Goal: Ask a question

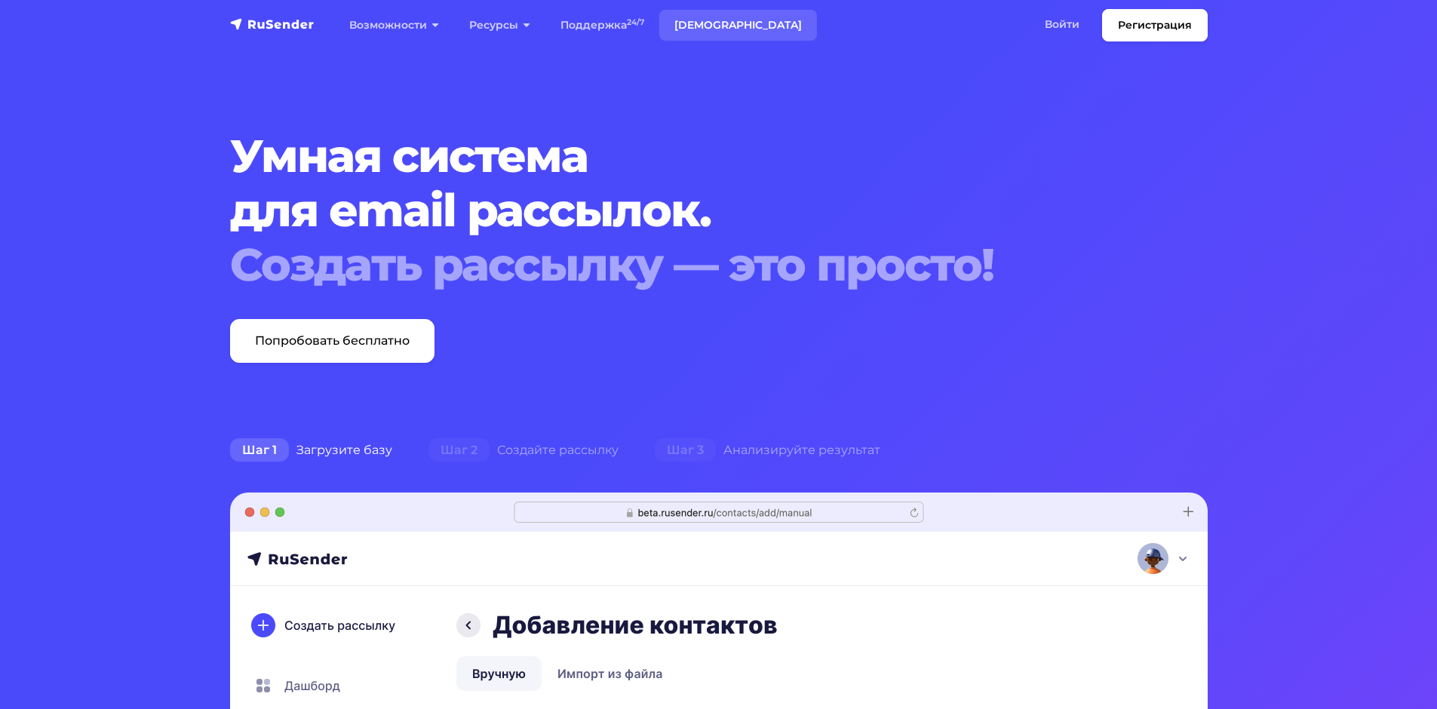
click at [698, 19] on link "[DEMOGRAPHIC_DATA]" at bounding box center [738, 25] width 158 height 31
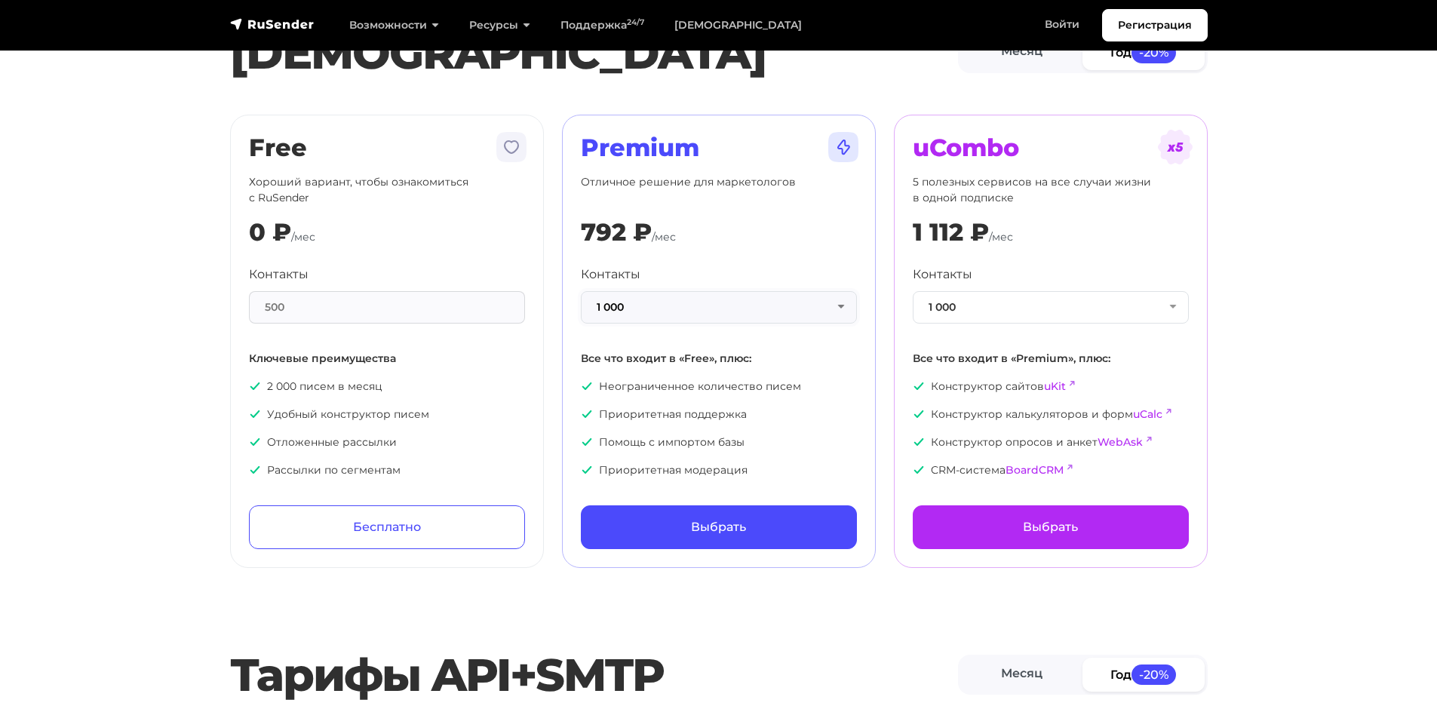
click at [832, 302] on button "1 000" at bounding box center [719, 307] width 276 height 32
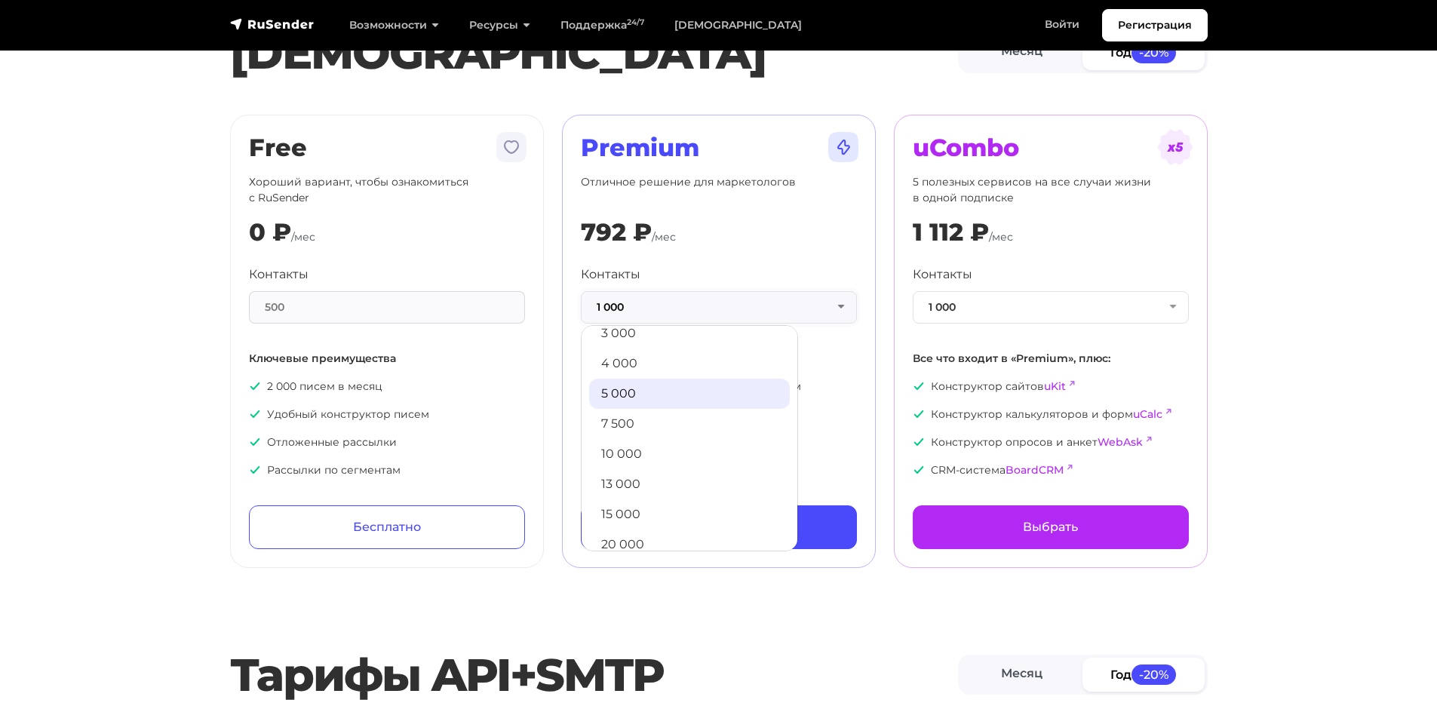
scroll to position [151, 0]
click at [672, 430] on link "15 000" at bounding box center [689, 439] width 201 height 30
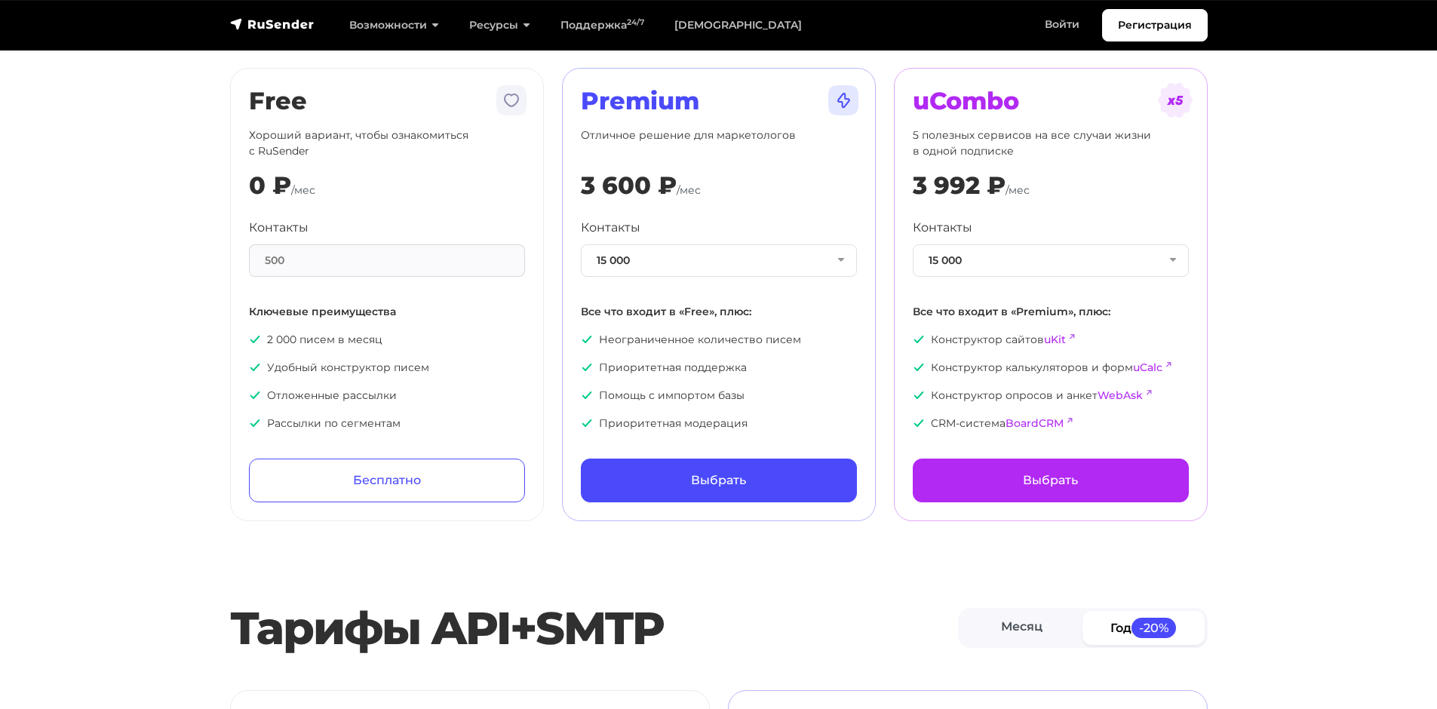
scroll to position [0, 0]
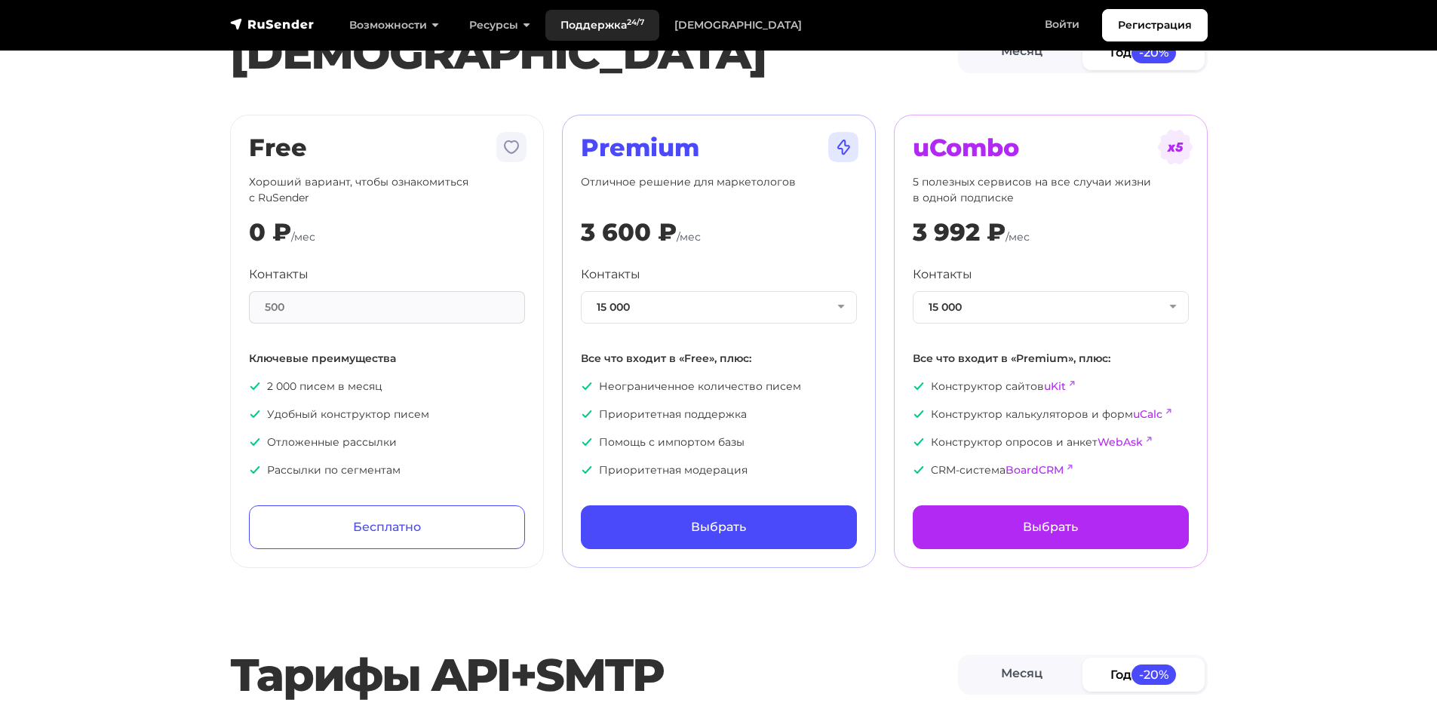
click at [603, 22] on link "Поддержка 24/7" at bounding box center [602, 25] width 114 height 31
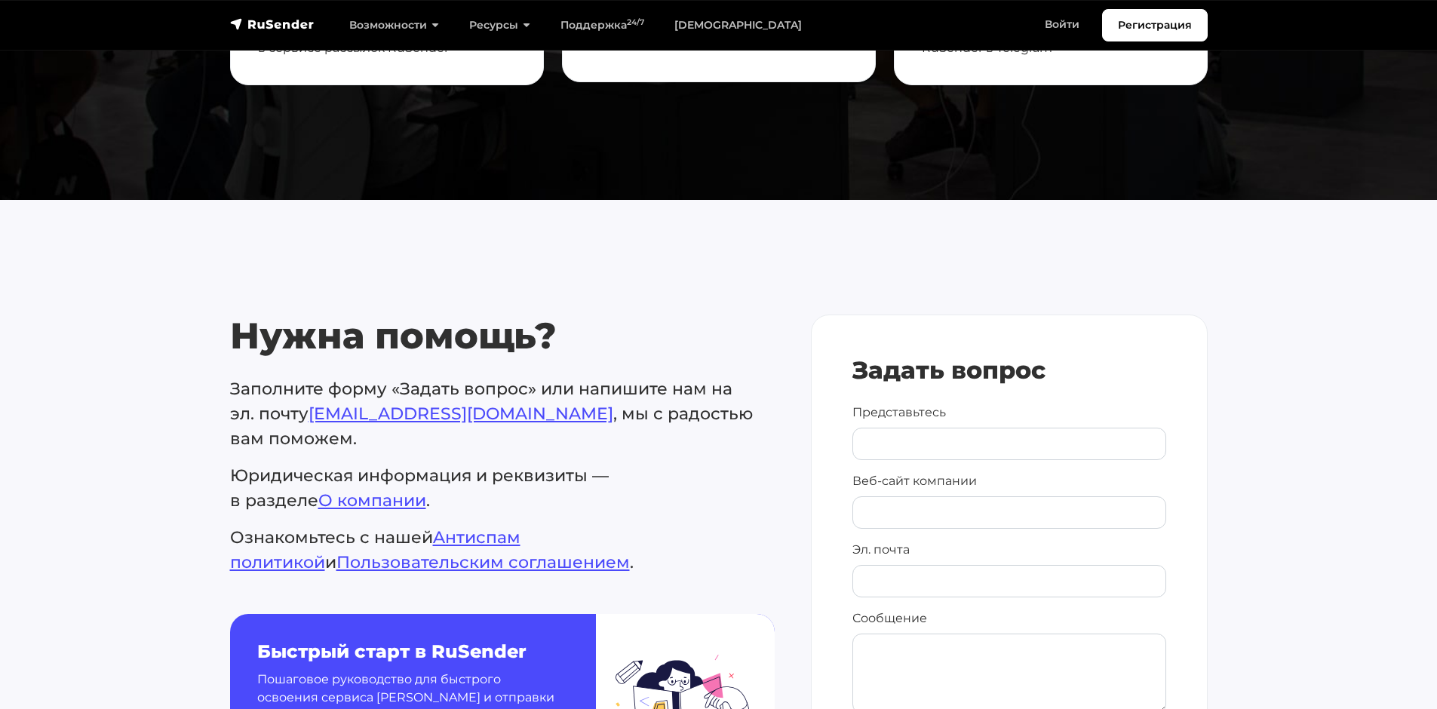
scroll to position [603, 0]
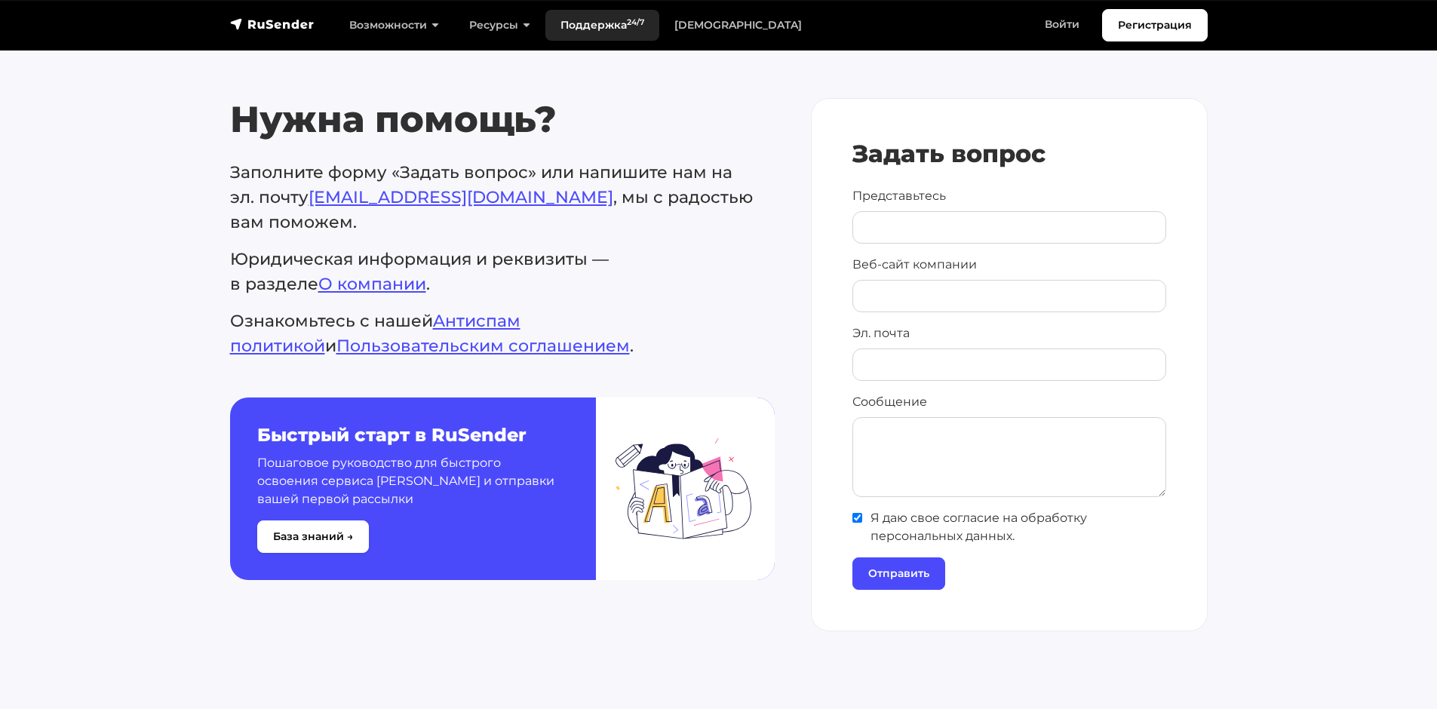
click at [593, 29] on link "Поддержка 24/7" at bounding box center [602, 25] width 114 height 31
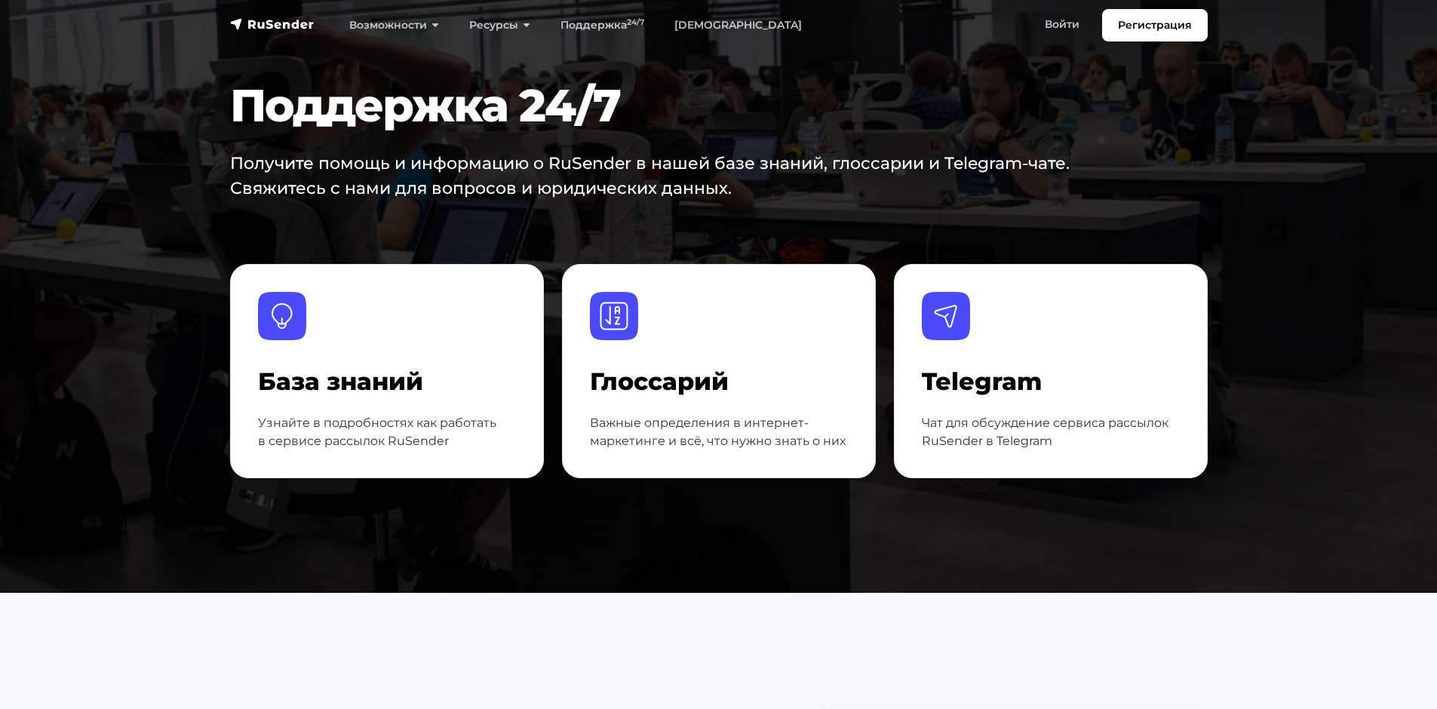
scroll to position [151, 0]
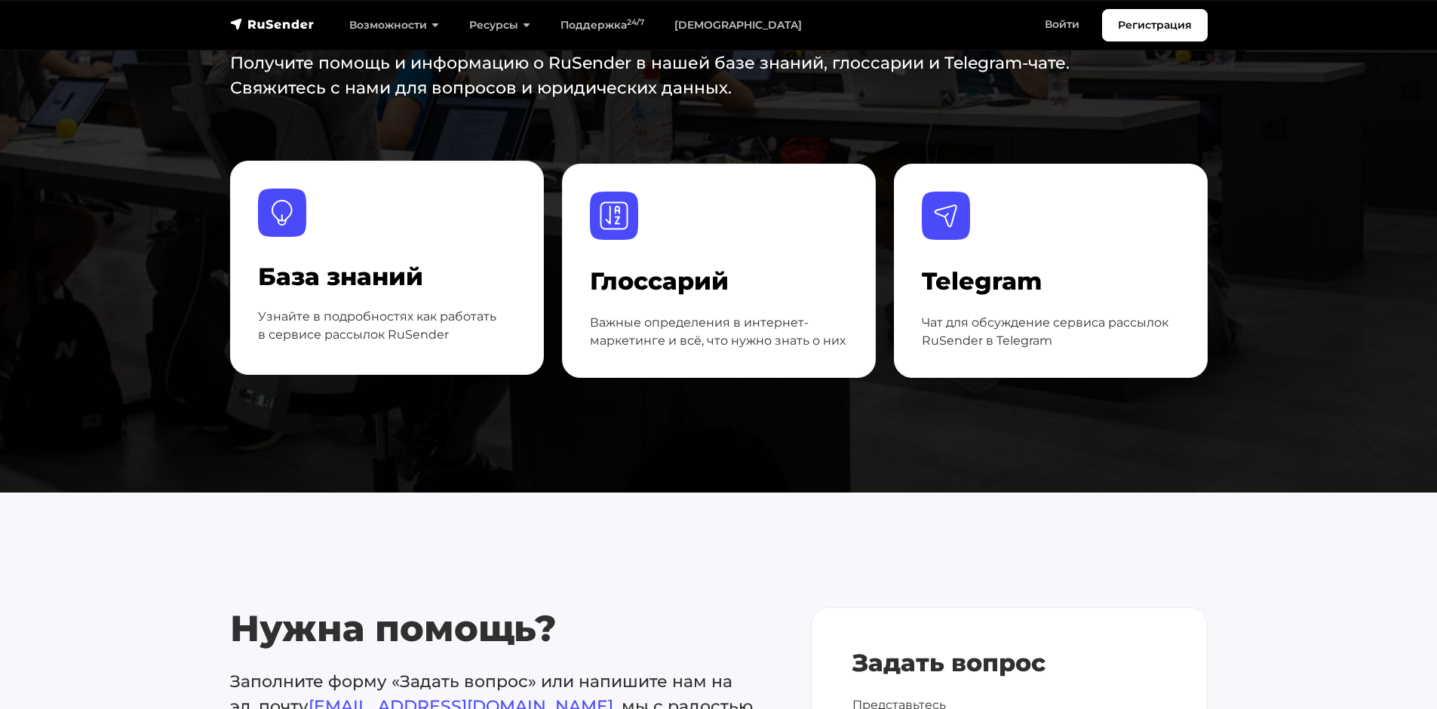
click at [383, 298] on div "База знаний Узнайте в подробностях как работать в сервисе рассылок RuSender" at bounding box center [387, 305] width 258 height 83
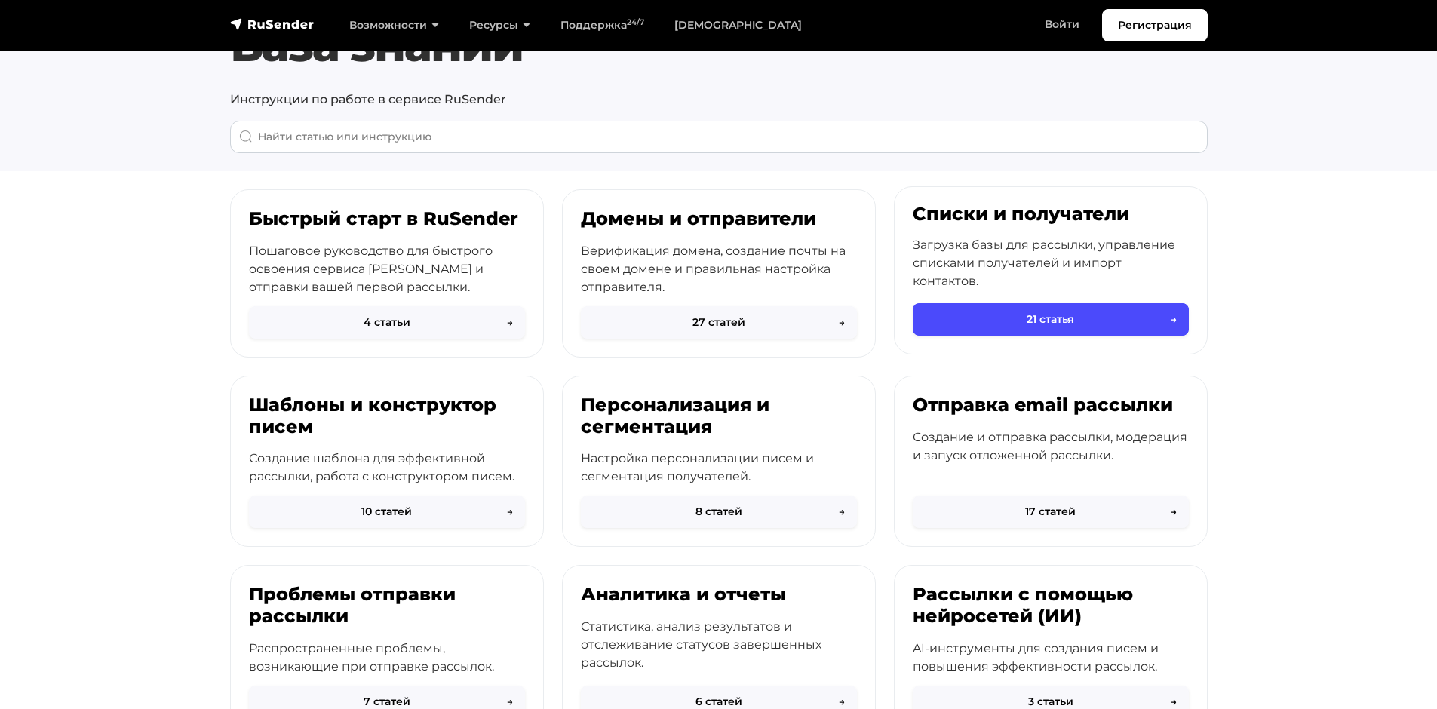
click at [1019, 220] on h3 "Списки и получатели" at bounding box center [1050, 215] width 276 height 22
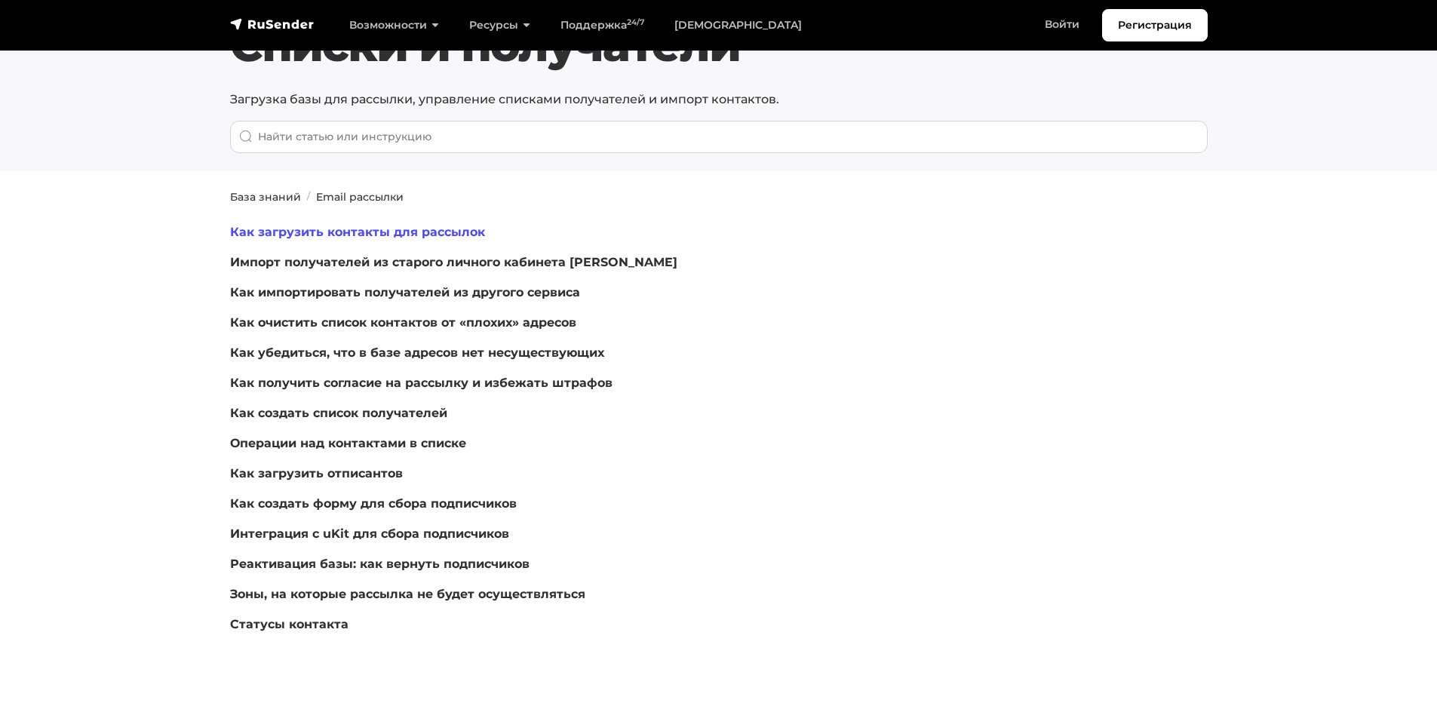
click at [415, 228] on link "Как загрузить контакты для рассылок" at bounding box center [357, 232] width 255 height 14
click at [287, 21] on img "navbar" at bounding box center [272, 24] width 84 height 15
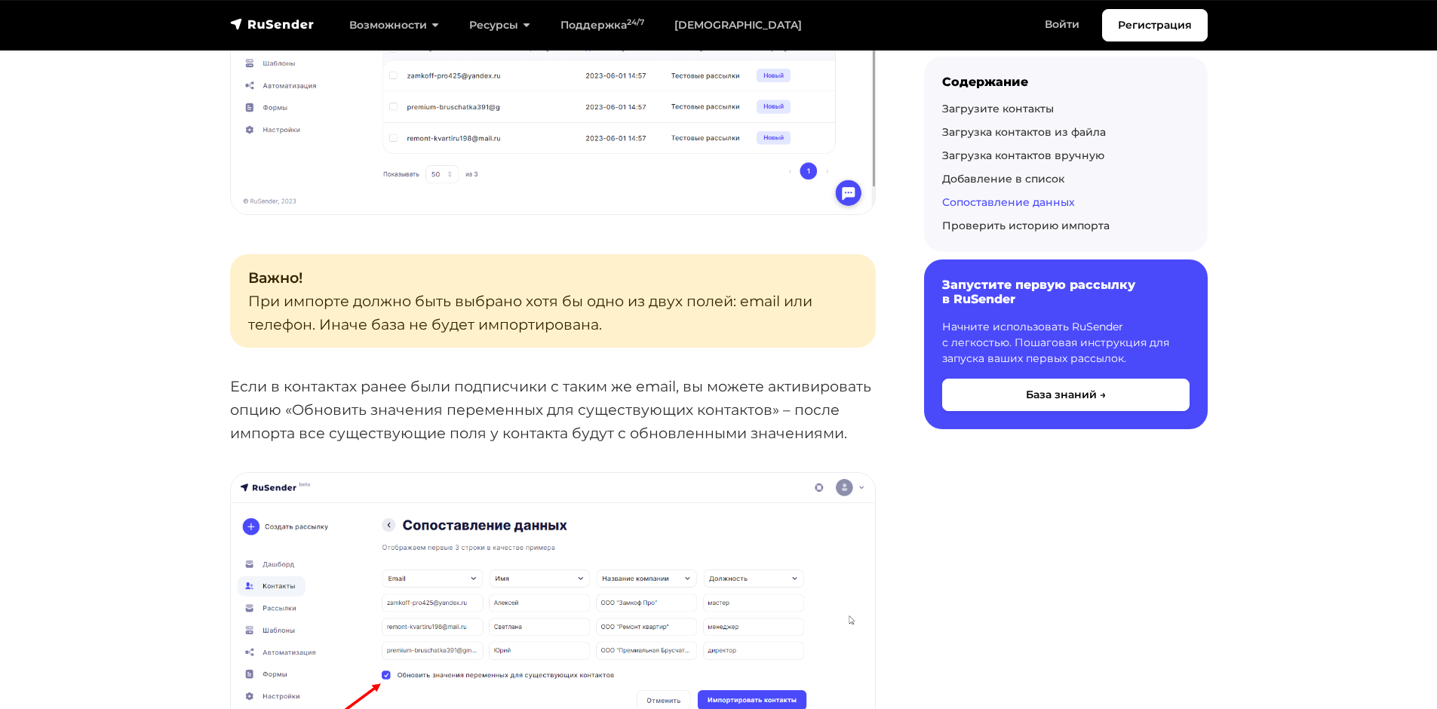
scroll to position [5354, 0]
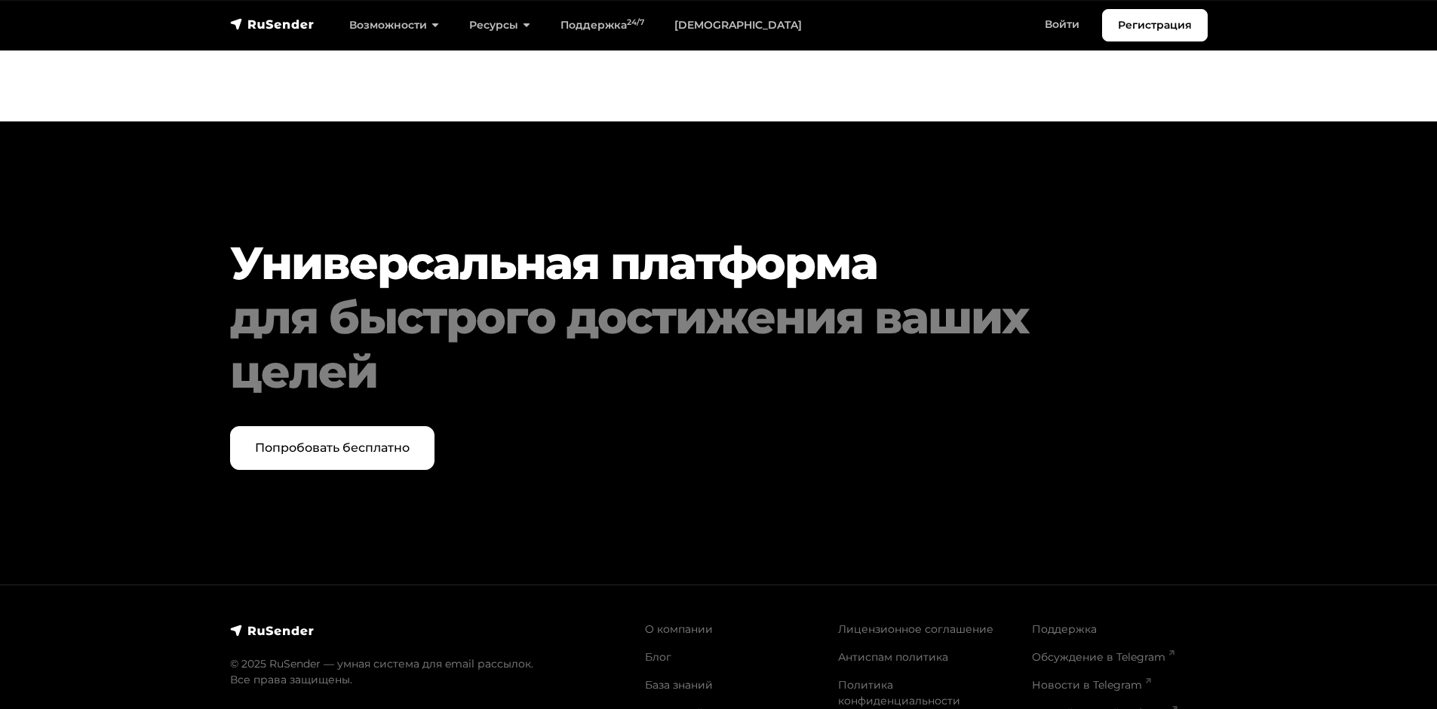
scroll to position [7670, 0]
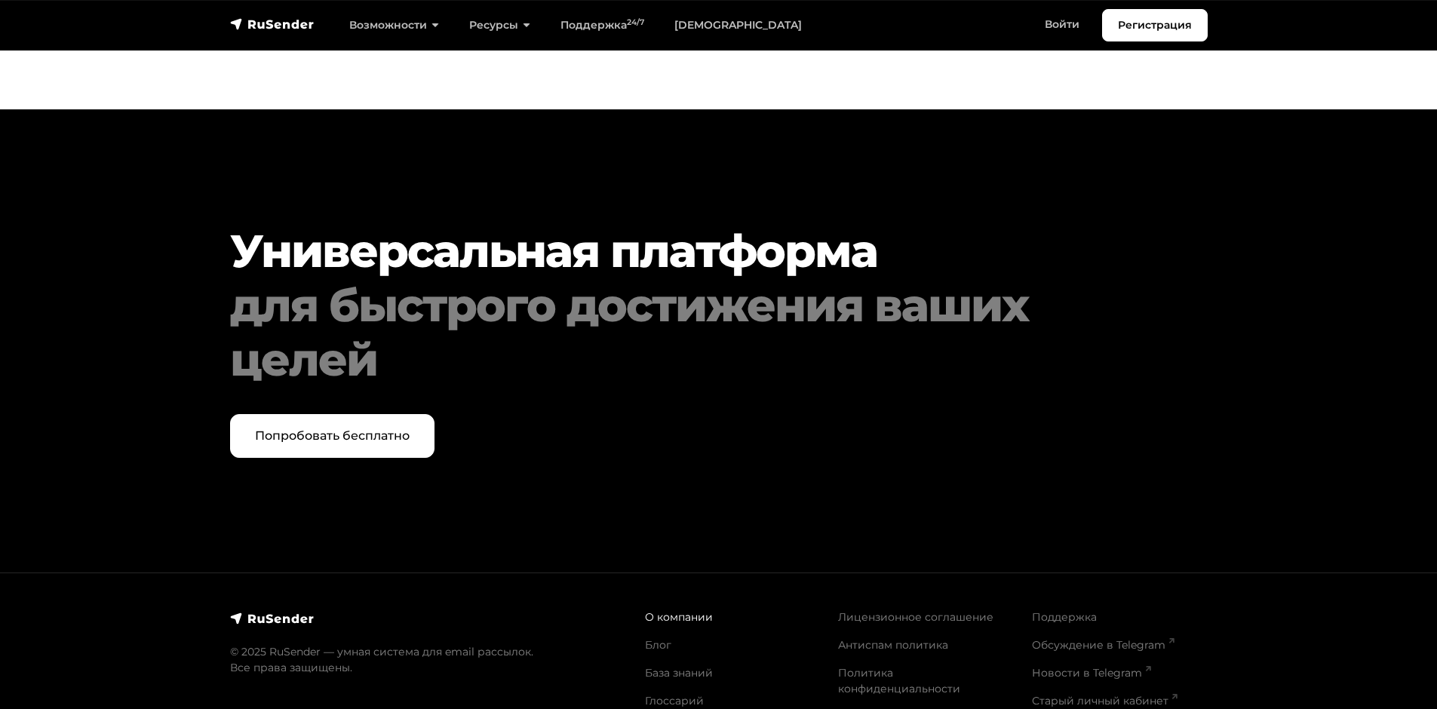
click at [685, 610] on link "О компании" at bounding box center [679, 617] width 68 height 14
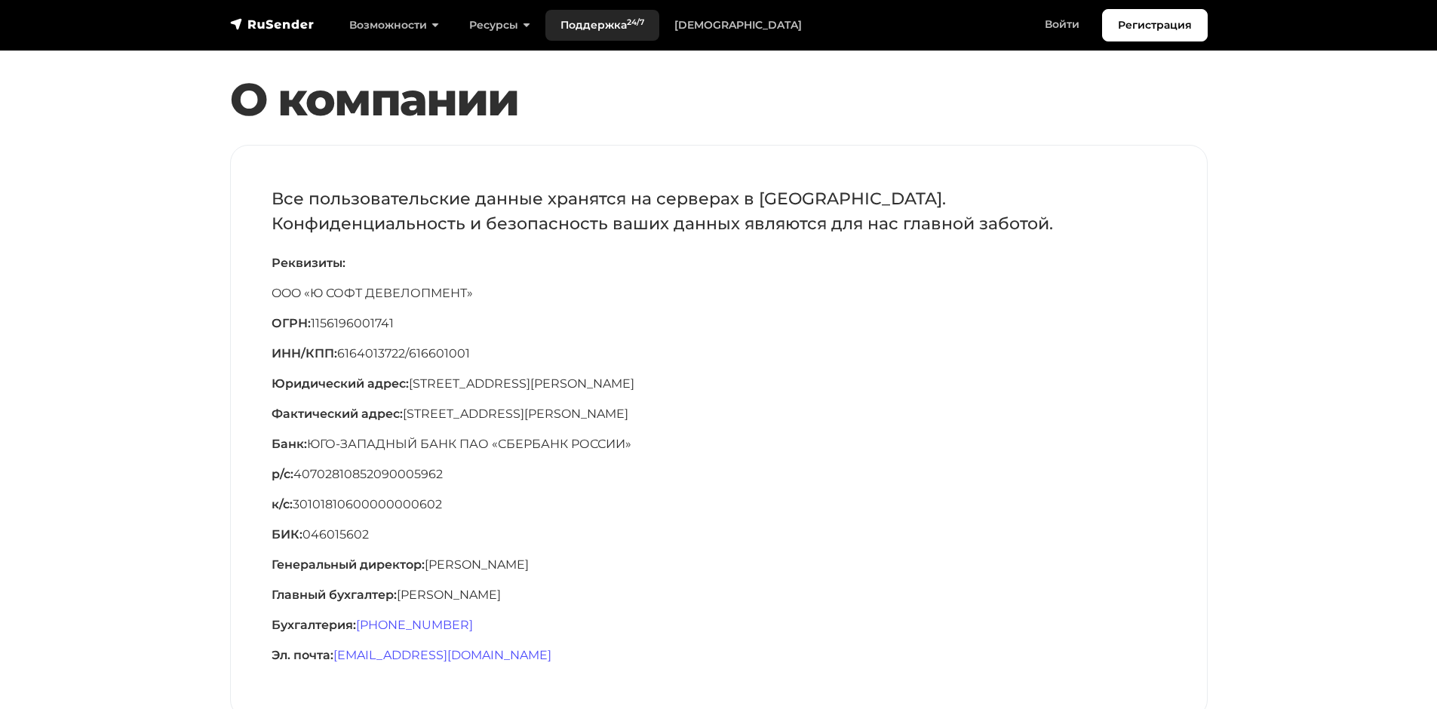
click at [603, 20] on link "Поддержка 24/7" at bounding box center [602, 25] width 114 height 31
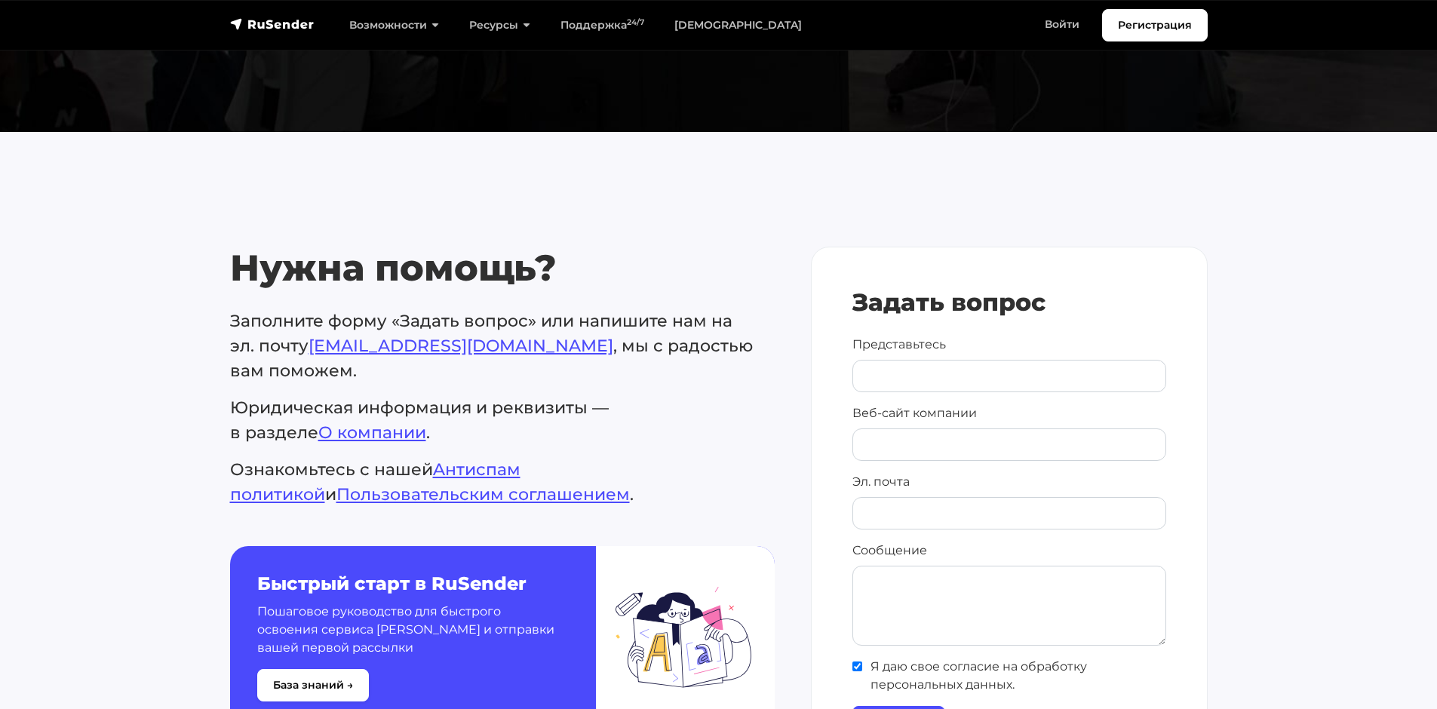
scroll to position [528, 0]
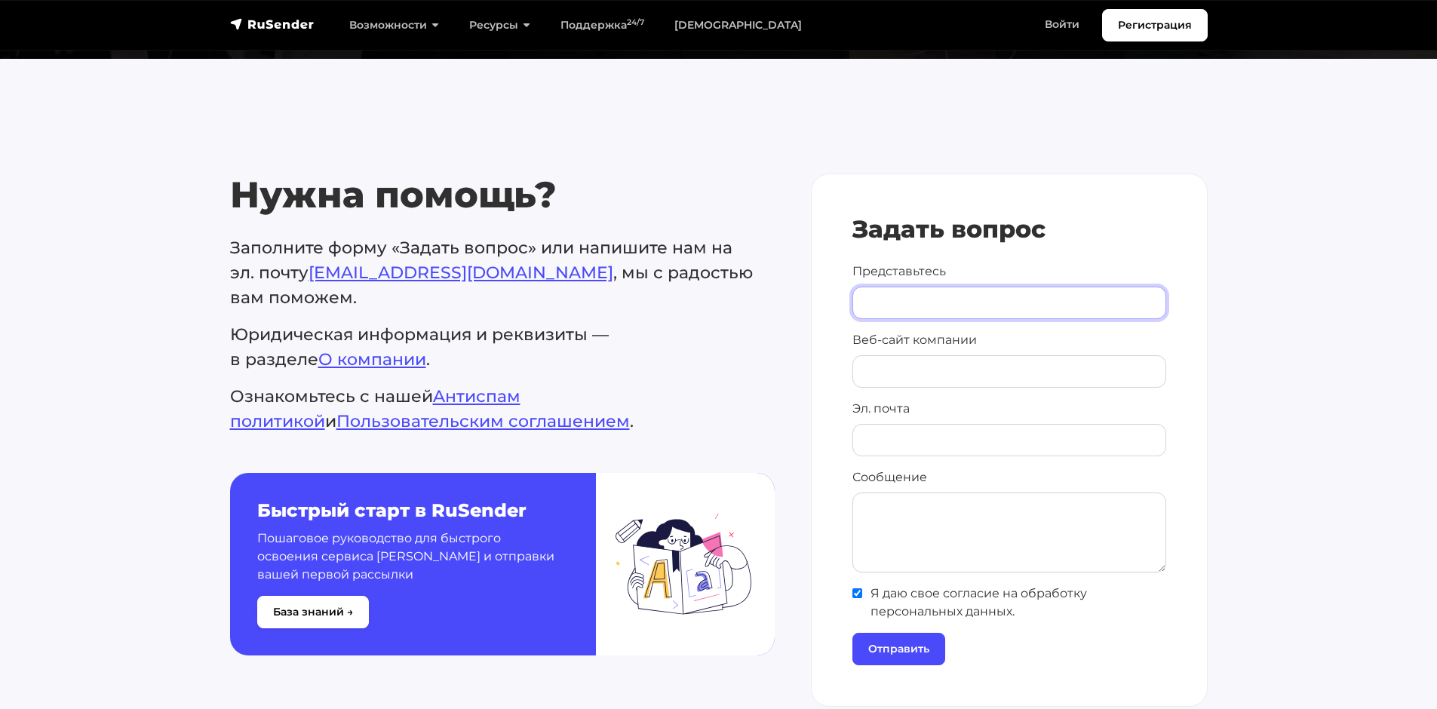
click at [892, 305] on input "Представьтесь" at bounding box center [1009, 303] width 314 height 32
type input "[PERSON_NAME]"
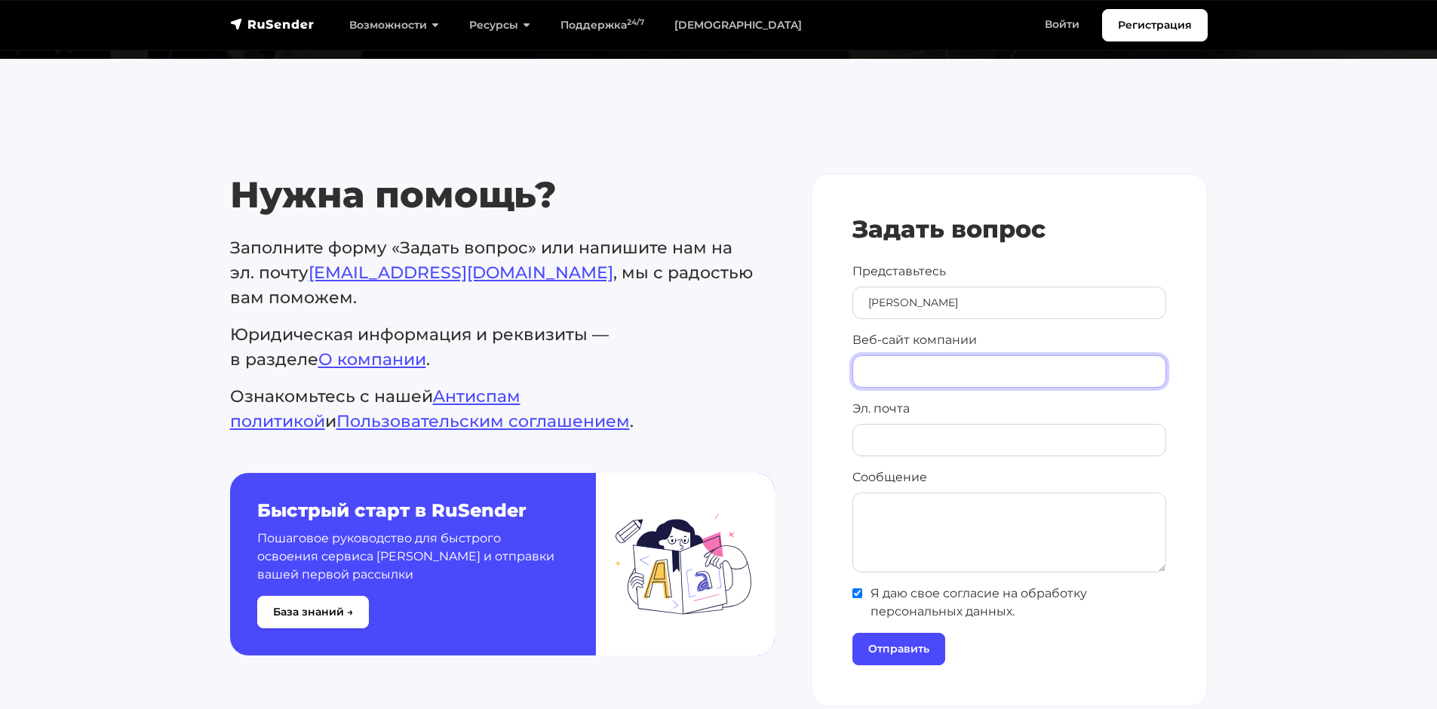
click at [940, 369] on input "Веб-сайт компании" at bounding box center [1009, 371] width 314 height 32
paste input "[URL][DOMAIN_NAME]"
type input "[URL][DOMAIN_NAME]"
click at [931, 445] on input "Эл. почта" at bounding box center [1009, 440] width 314 height 32
paste input "[EMAIL_ADDRESS][DOMAIN_NAME]"
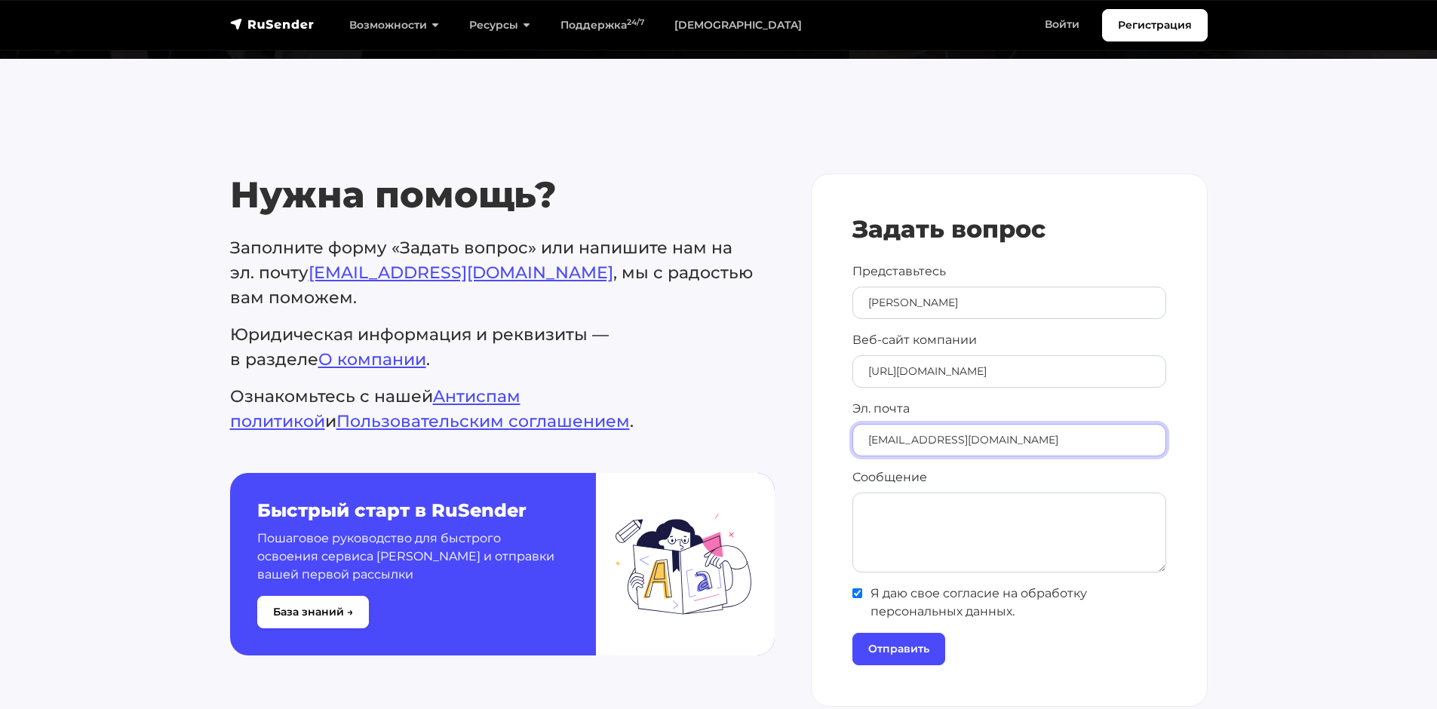
type input "[EMAIL_ADDRESS][DOMAIN_NAME]"
click at [934, 518] on textarea "Сообщение" at bounding box center [1009, 532] width 314 height 80
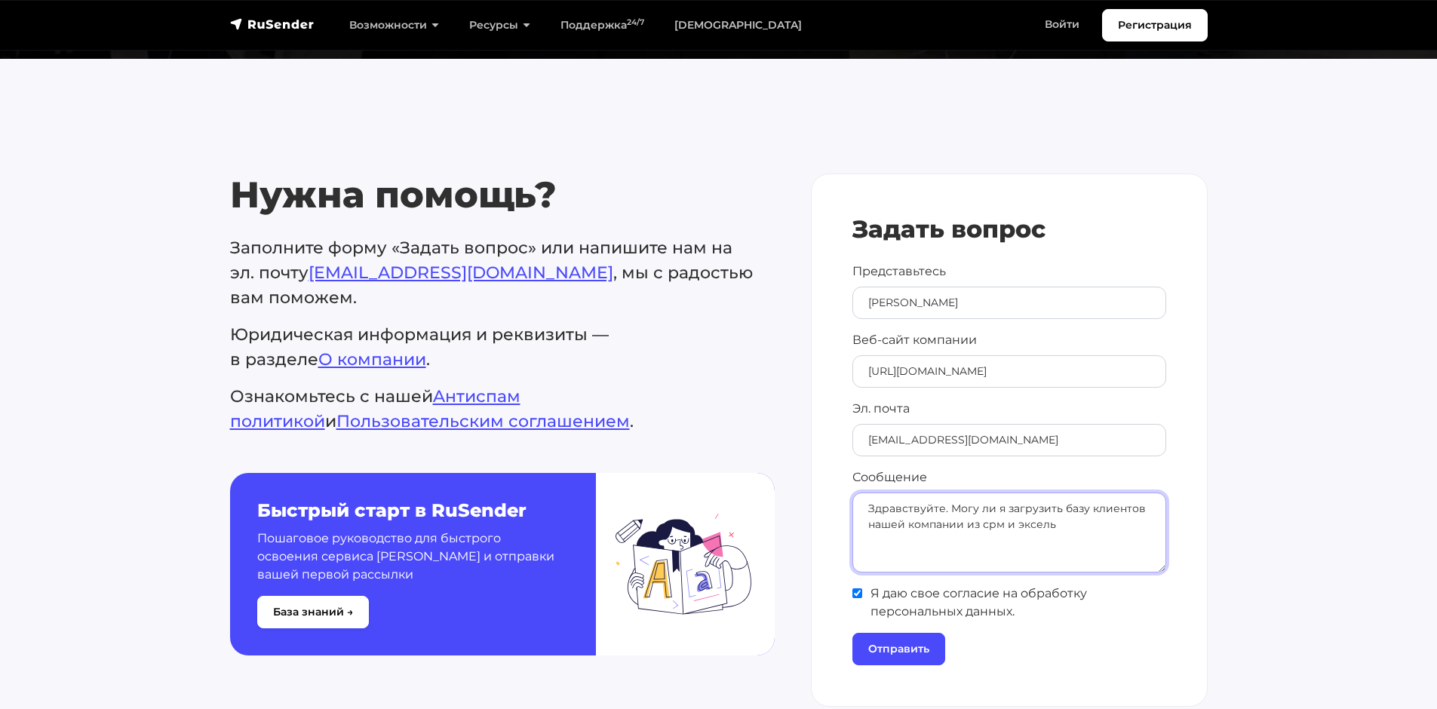
drag, startPoint x: 978, startPoint y: 529, endPoint x: 967, endPoint y: 526, distance: 10.8
click at [967, 526] on textarea "Здравствуйте. Могу ли я загрузить базу клиентов нашей компании из срм и эксель" at bounding box center [1009, 532] width 314 height 80
click at [1133, 533] on textarea "Здравствуйте. Могу ли я загрузить базу клиентов нашей компании собранную в срм …" at bounding box center [1009, 532] width 314 height 80
type textarea "Здравствуйте. Могу ли я загрузить базу клиентов нашей компании собранную в срм …"
click at [906, 645] on input "Отправить" at bounding box center [898, 649] width 93 height 32
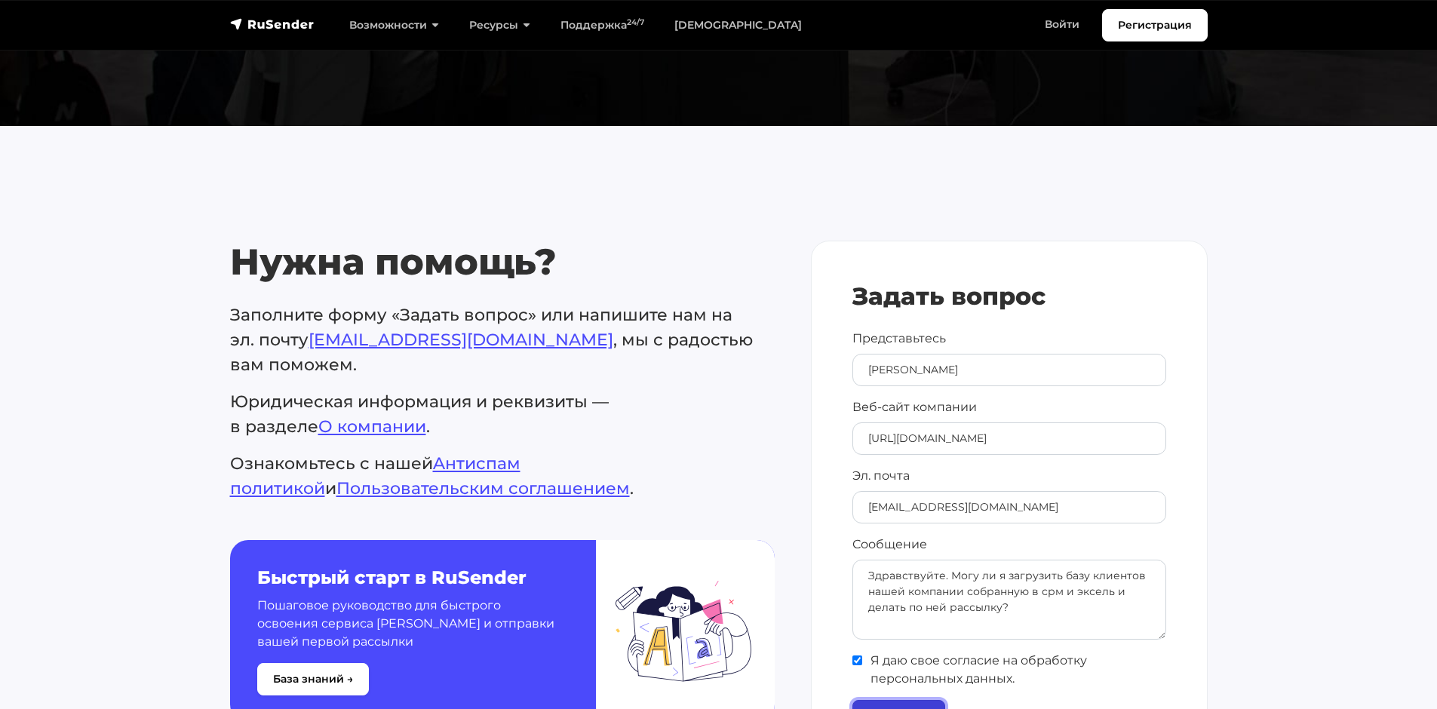
scroll to position [377, 0]
